Goal: Book appointment/travel/reservation

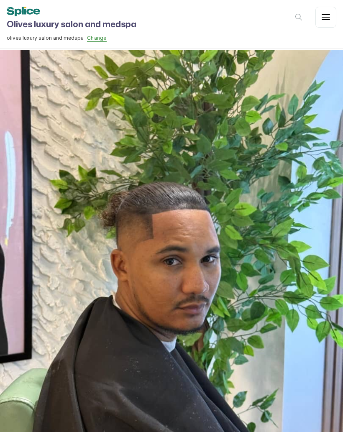
click at [329, 23] on button "button" at bounding box center [326, 17] width 21 height 21
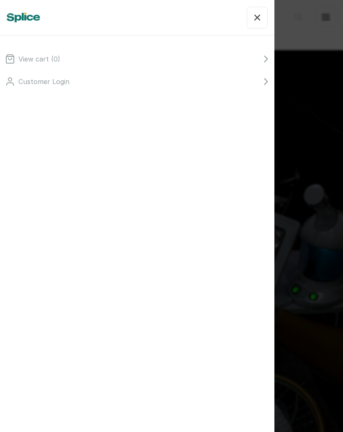
click at [255, 23] on button "button" at bounding box center [257, 18] width 21 height 22
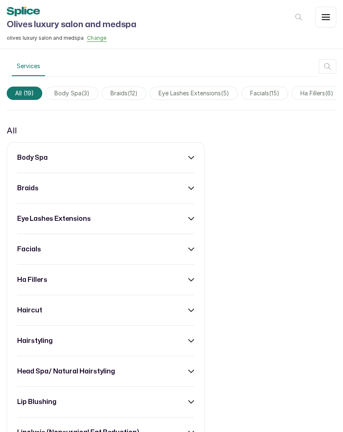
scroll to position [625, 0]
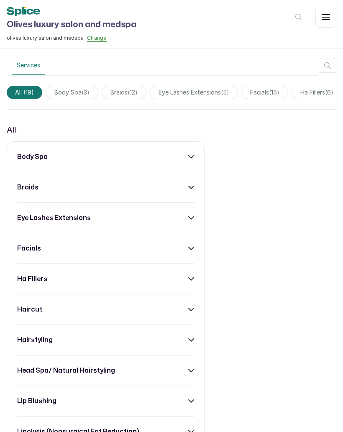
click at [236, 91] on span "eye lashes extensions ( 5 )" at bounding box center [194, 92] width 88 height 13
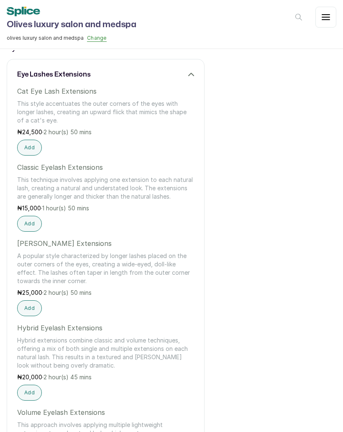
scroll to position [709, 0]
click at [35, 311] on button "Add" at bounding box center [29, 308] width 25 height 16
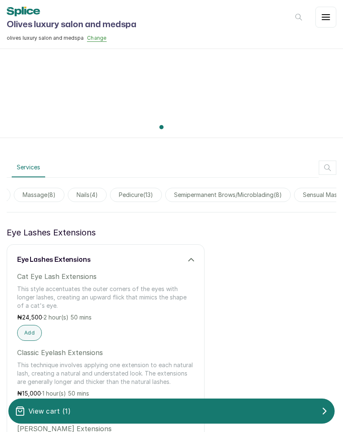
scroll to position [0, 755]
click at [102, 197] on span "nails ( 4 )" at bounding box center [82, 195] width 39 height 14
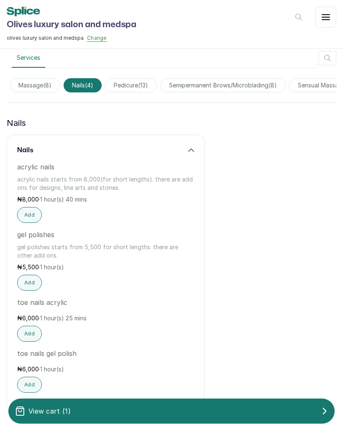
scroll to position [633, 0]
click at [157, 90] on span "pedicure ( 13 )" at bounding box center [131, 85] width 52 height 14
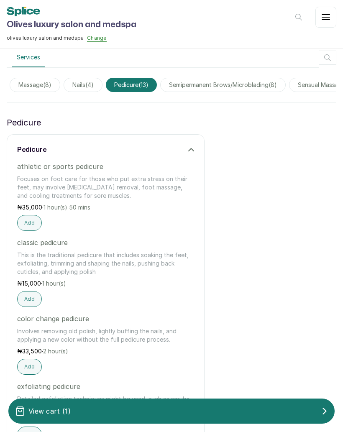
click at [103, 82] on span "nails ( 4 )" at bounding box center [83, 85] width 39 height 14
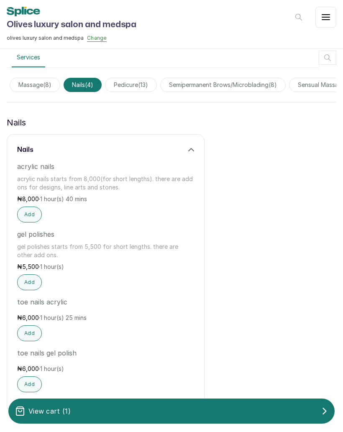
click at [152, 101] on div "Services All ( 19 ) body spa ( 3 ) braids ( 12 ) eye lashes extensions ( 5 ) fa…" at bounding box center [171, 235] width 343 height 374
click at [152, 100] on div "Services All ( 19 ) body spa ( 3 ) braids ( 12 ) eye lashes extensions ( 5 ) fa…" at bounding box center [171, 235] width 343 height 374
click at [157, 87] on span "pedicure ( 13 )" at bounding box center [131, 85] width 52 height 14
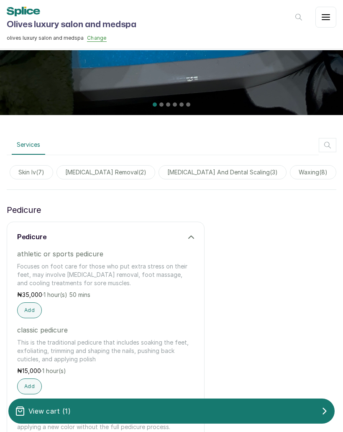
scroll to position [0, 1132]
click at [305, 174] on span "waxing ( 8 )" at bounding box center [313, 172] width 46 height 14
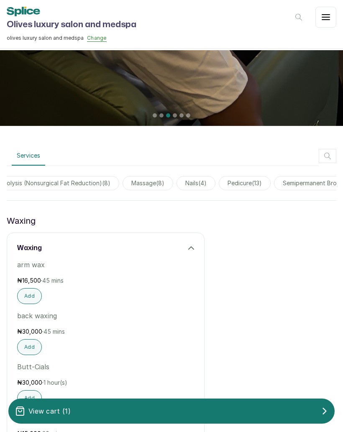
scroll to position [0, 651]
click at [262, 179] on span "pedicure ( 13 )" at bounding box center [236, 183] width 52 height 14
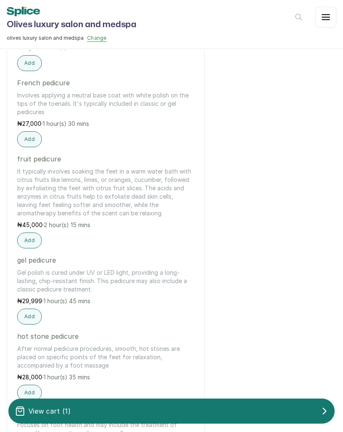
scroll to position [1006, 0]
click at [38, 324] on button "Add" at bounding box center [29, 316] width 25 height 16
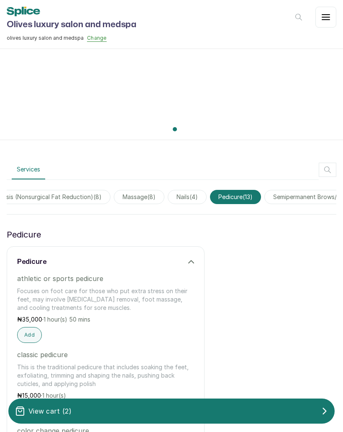
scroll to position [515, 0]
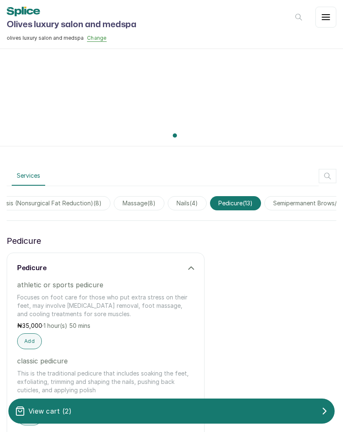
click at [202, 206] on span "nails ( 4 )" at bounding box center [187, 203] width 39 height 14
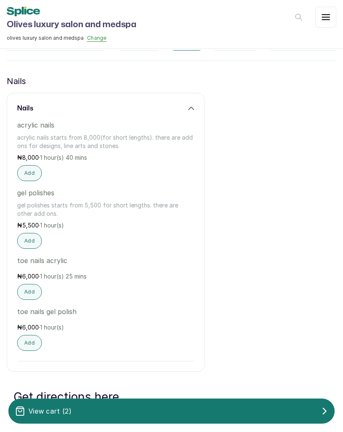
scroll to position [675, 0]
click at [34, 180] on button "Add" at bounding box center [29, 173] width 25 height 16
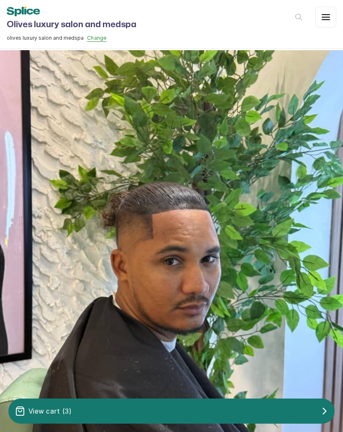
scroll to position [0, 0]
click at [326, 19] on icon "button" at bounding box center [326, 17] width 10 height 10
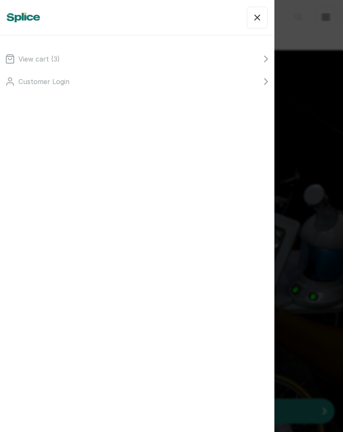
click at [244, 50] on ul "View cart ( 3 ) Customer Login" at bounding box center [137, 70] width 275 height 49
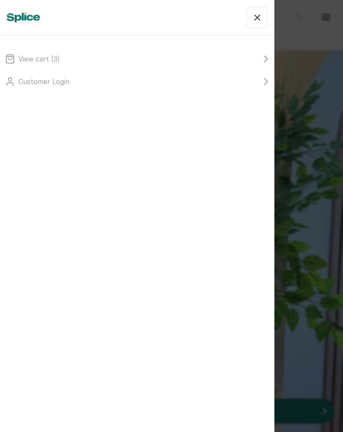
click at [260, 55] on li "View cart ( 3 )" at bounding box center [137, 59] width 265 height 10
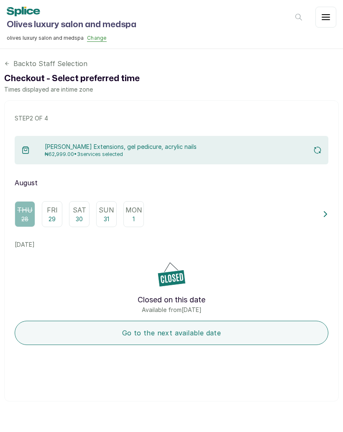
click at [54, 214] on p "Fri" at bounding box center [52, 210] width 11 height 10
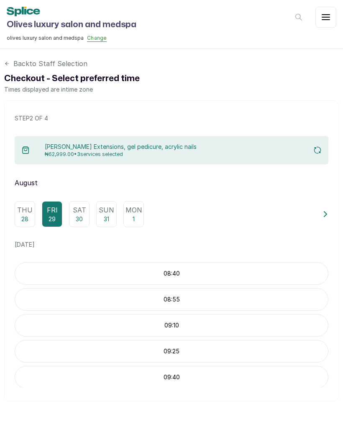
click at [243, 269] on div "08:40" at bounding box center [172, 273] width 314 height 23
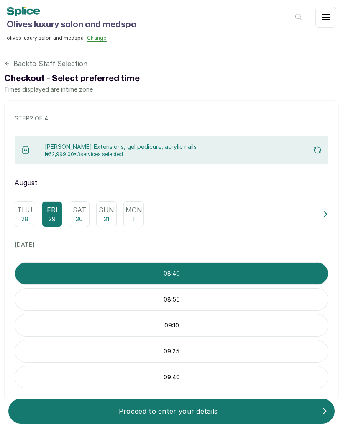
click at [211, 417] on p "Proceed to enter your details" at bounding box center [168, 411] width 306 height 10
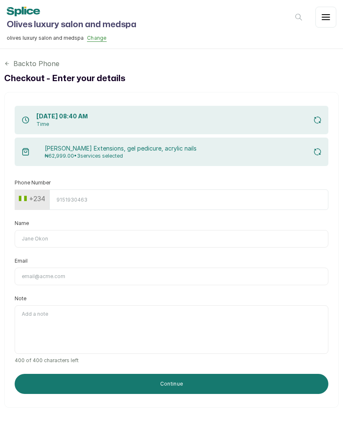
click at [104, 247] on input "Name" at bounding box center [172, 239] width 314 height 18
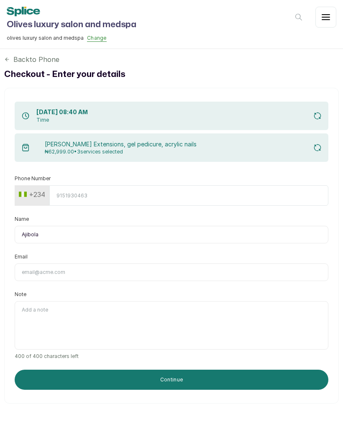
scroll to position [3, 0]
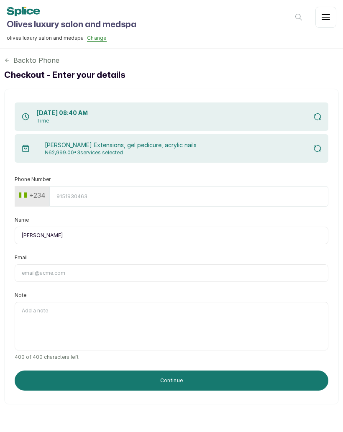
type input "[PERSON_NAME]"
click at [111, 206] on input "Phone Number" at bounding box center [188, 196] width 279 height 21
type input "9"
type input "6"
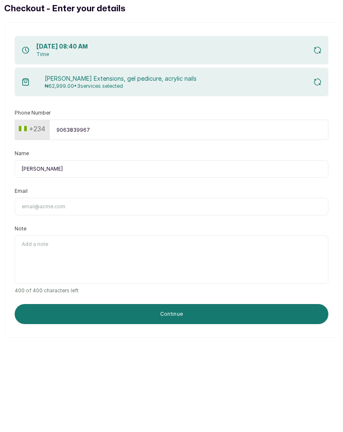
type input "9063839967"
click at [230, 265] on input "Email" at bounding box center [172, 274] width 314 height 18
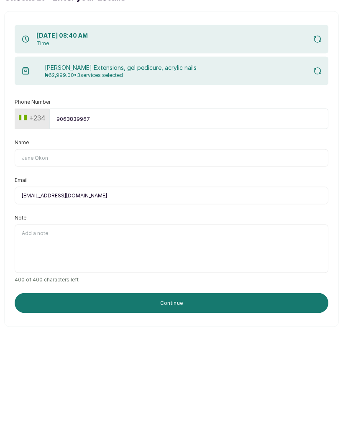
type input "[EMAIL_ADDRESS][DOMAIN_NAME]"
click at [194, 227] on input "Name" at bounding box center [172, 236] width 314 height 18
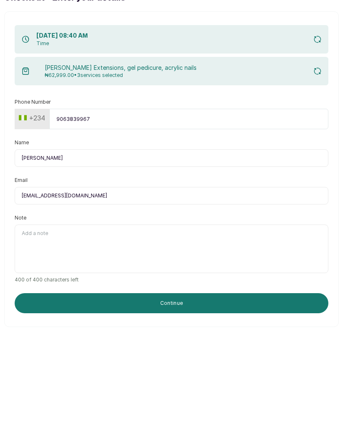
type input "[PERSON_NAME]"
click at [311, 371] on button "Continue" at bounding box center [172, 381] width 314 height 20
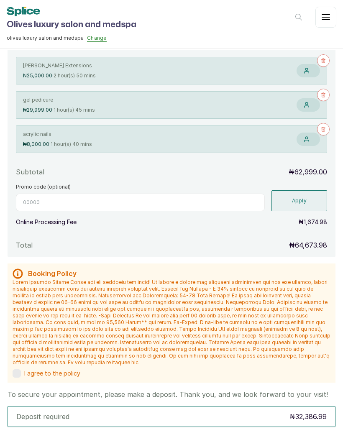
scroll to position [178, 0]
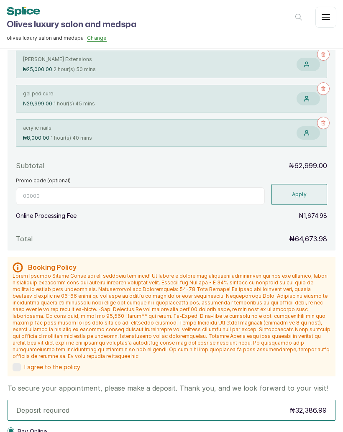
click at [27, 365] on span "I agree to the policy" at bounding box center [52, 367] width 56 height 8
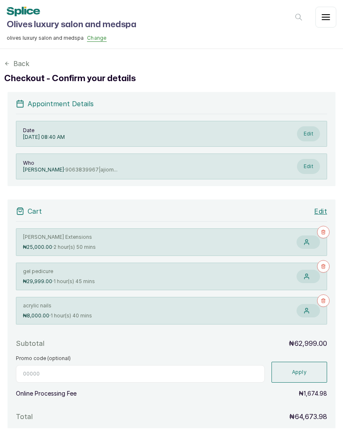
scroll to position [0, 0]
